Goal: Task Accomplishment & Management: Use online tool/utility

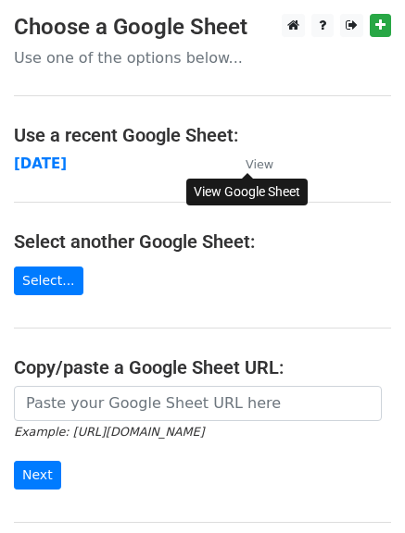
click at [266, 165] on small "View" at bounding box center [259, 164] width 28 height 14
click at [45, 158] on strong "[DATE]" at bounding box center [40, 164] width 53 height 17
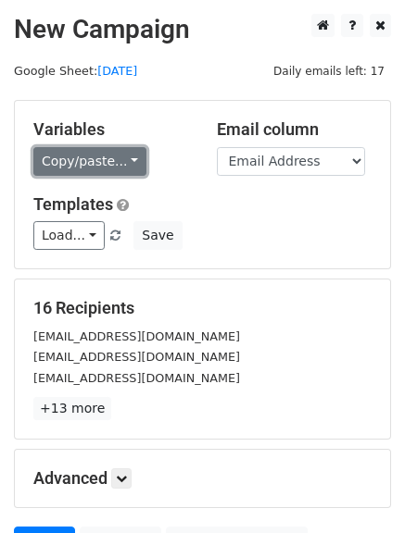
click at [123, 161] on link "Copy/paste..." at bounding box center [89, 161] width 113 height 29
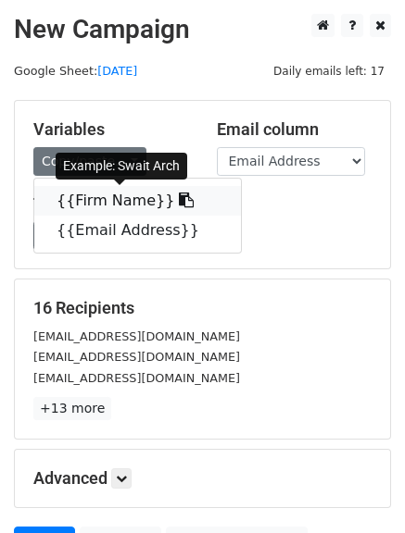
click at [179, 205] on icon at bounding box center [186, 200] width 15 height 15
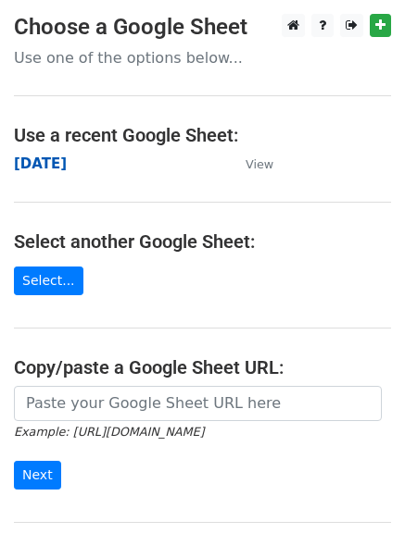
click at [47, 168] on strong "[DATE]" at bounding box center [40, 164] width 53 height 17
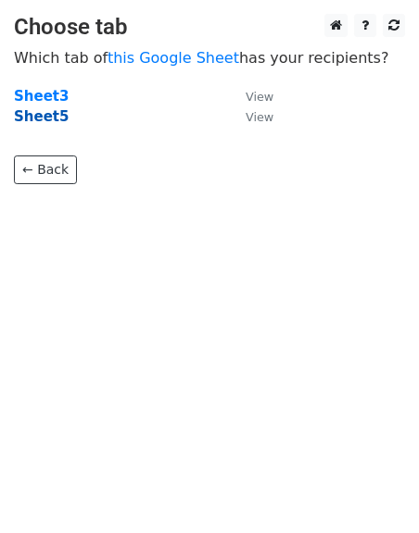
click at [40, 122] on strong "Sheet5" at bounding box center [41, 116] width 55 height 17
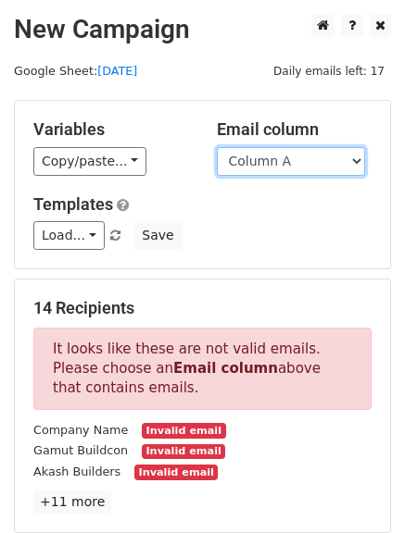
click at [281, 156] on select "Column A" at bounding box center [291, 161] width 148 height 29
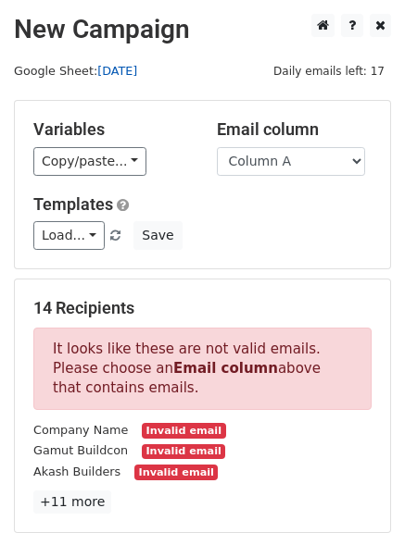
click at [113, 73] on link "[DATE]" at bounding box center [117, 71] width 40 height 14
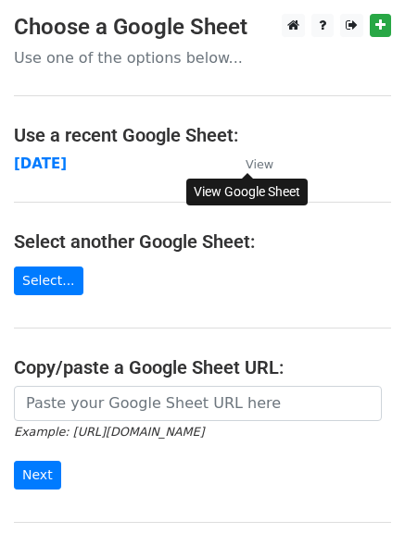
click at [259, 162] on small "View" at bounding box center [259, 164] width 28 height 14
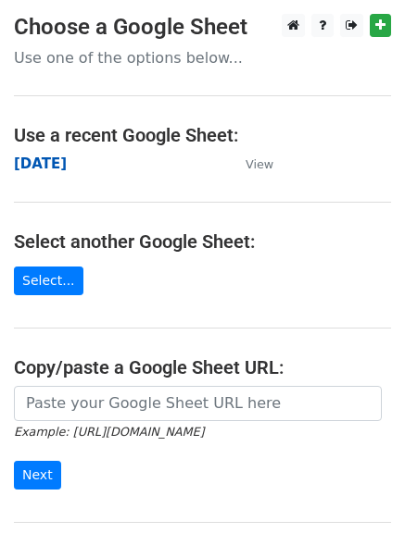
click at [44, 161] on strong "[DATE]" at bounding box center [40, 164] width 53 height 17
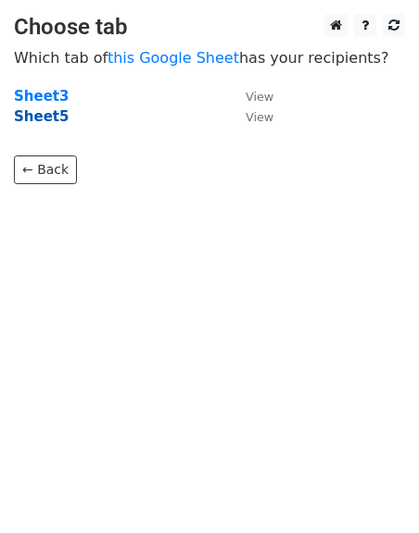
click at [43, 124] on strong "Sheet5" at bounding box center [41, 116] width 55 height 17
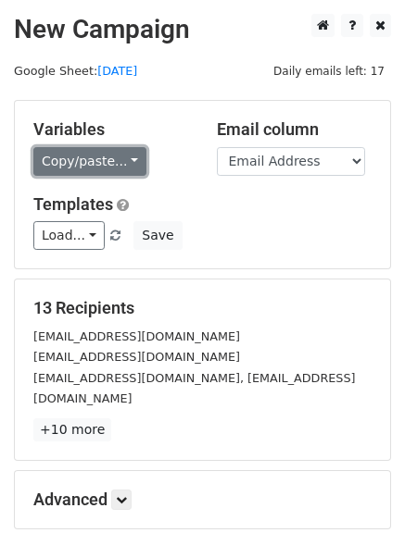
click at [122, 162] on link "Copy/paste..." at bounding box center [89, 161] width 113 height 29
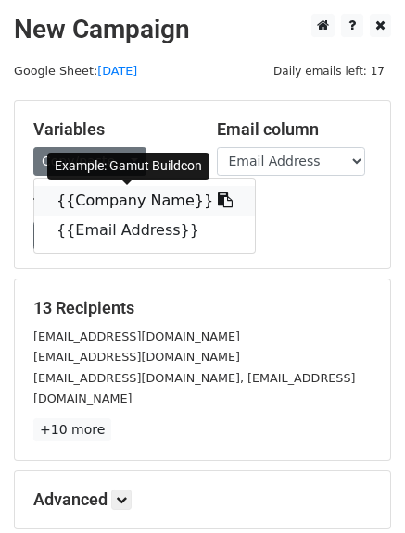
click at [218, 204] on icon at bounding box center [225, 200] width 15 height 15
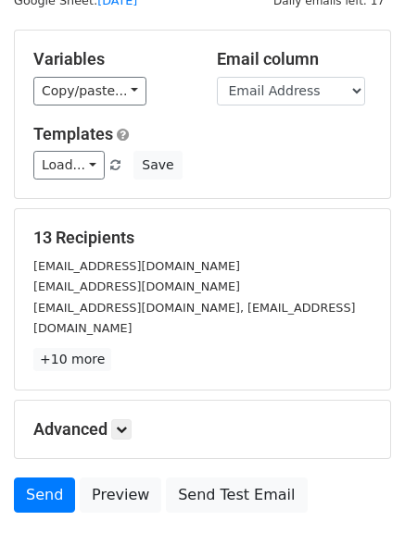
scroll to position [71, 0]
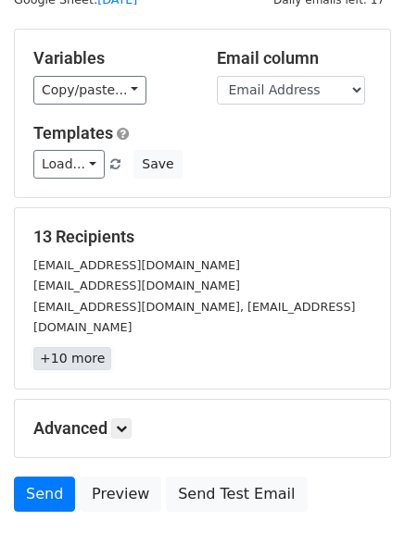
click at [70, 347] on link "+10 more" at bounding box center [72, 358] width 78 height 23
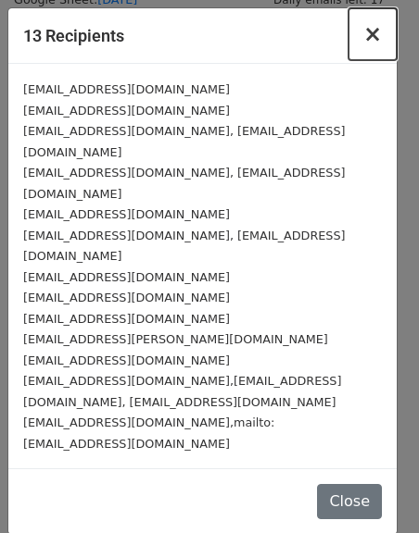
click at [375, 31] on span "×" at bounding box center [372, 34] width 19 height 26
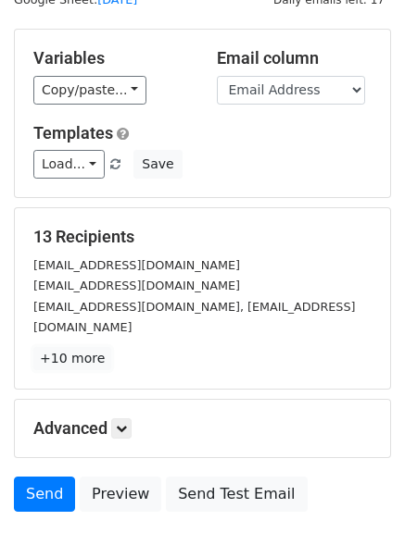
scroll to position [0, 0]
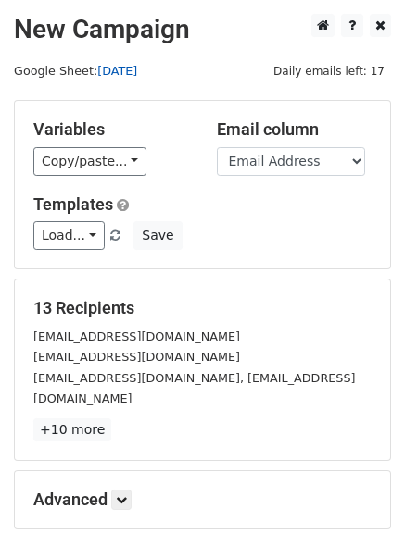
click at [122, 70] on link "[DATE]" at bounding box center [117, 71] width 40 height 14
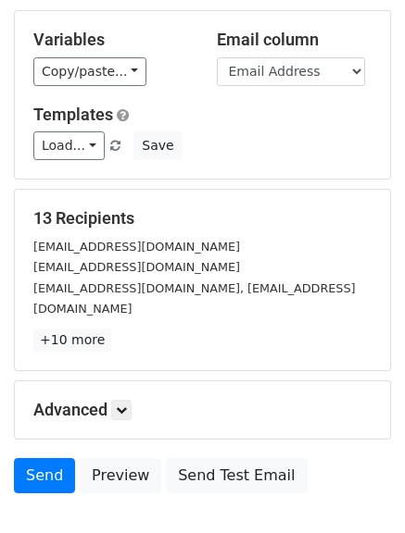
scroll to position [92, 0]
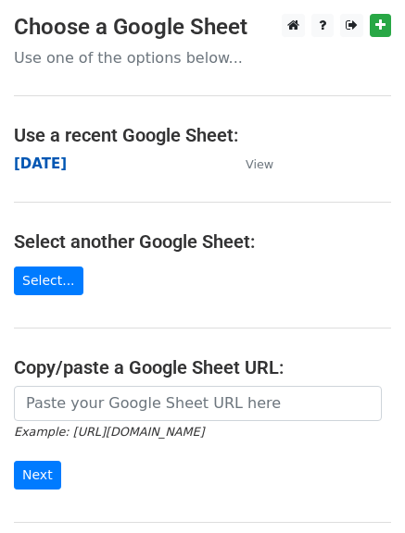
click at [52, 166] on strong "[DATE]" at bounding box center [40, 164] width 53 height 17
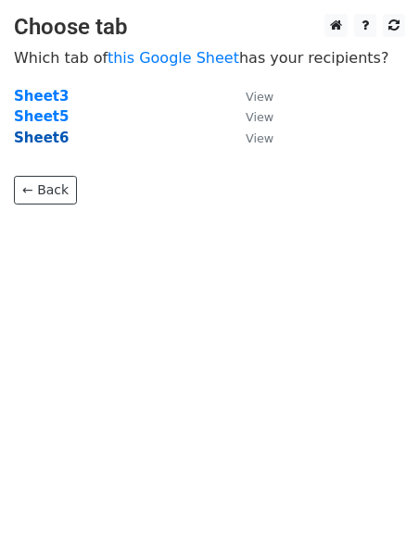
click at [47, 143] on strong "Sheet6" at bounding box center [41, 138] width 55 height 17
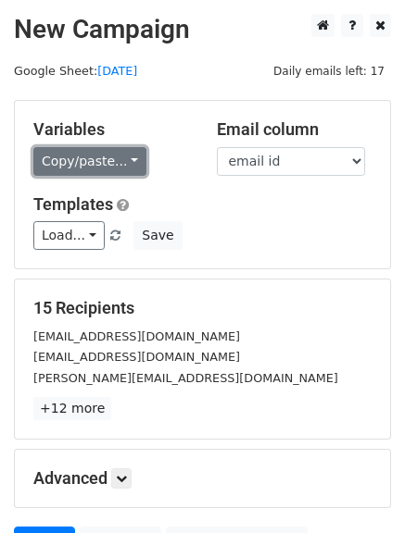
click at [122, 165] on link "Copy/paste..." at bounding box center [89, 161] width 113 height 29
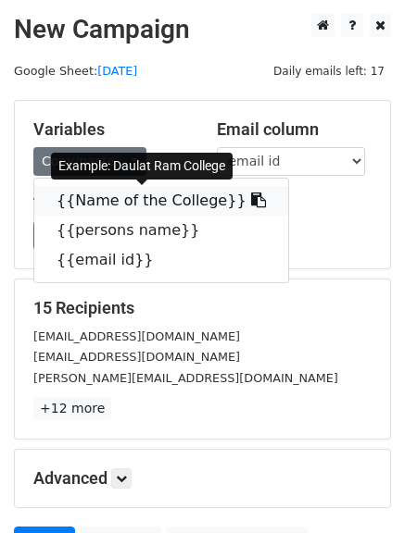
click at [251, 204] on icon at bounding box center [258, 200] width 15 height 15
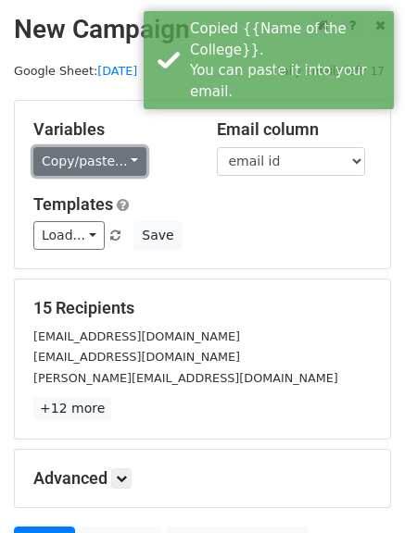
click at [125, 154] on link "Copy/paste..." at bounding box center [89, 161] width 113 height 29
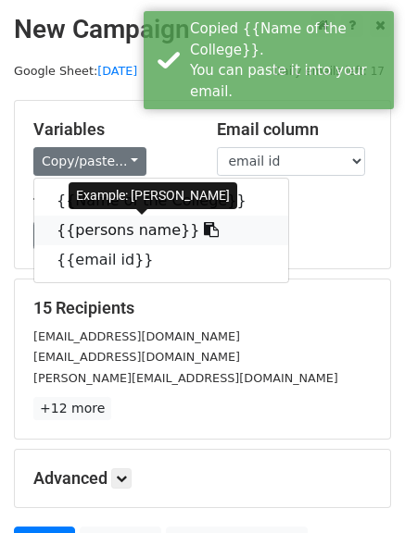
click at [186, 236] on link "{{persons name}}" at bounding box center [161, 231] width 254 height 30
